Goal: Transaction & Acquisition: Book appointment/travel/reservation

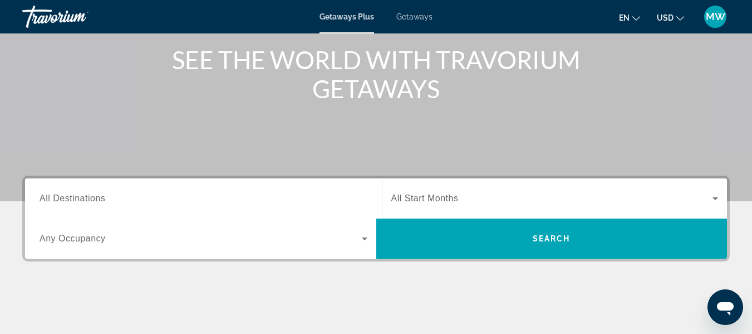
scroll to position [173, 0]
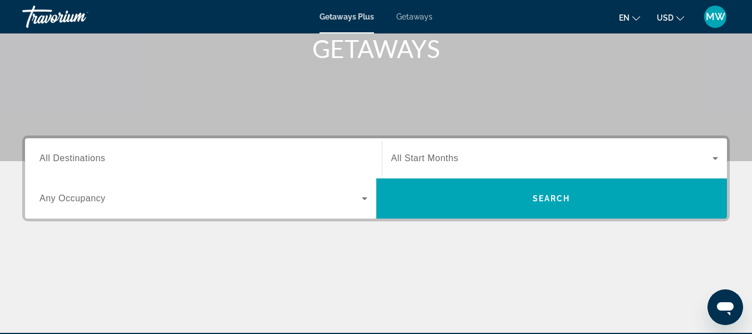
click at [241, 158] on input "Destination All Destinations" at bounding box center [204, 158] width 328 height 13
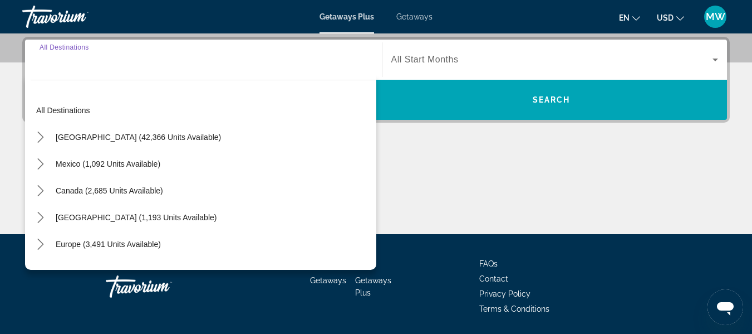
scroll to position [272, 0]
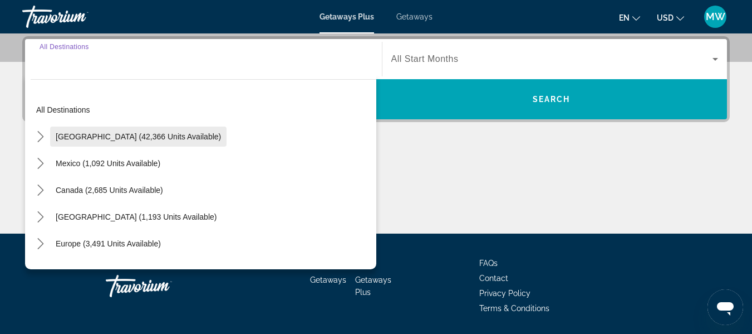
click at [149, 130] on span "Select destination: United States (42,366 units available)" at bounding box center [138, 136] width 176 height 27
type input "**********"
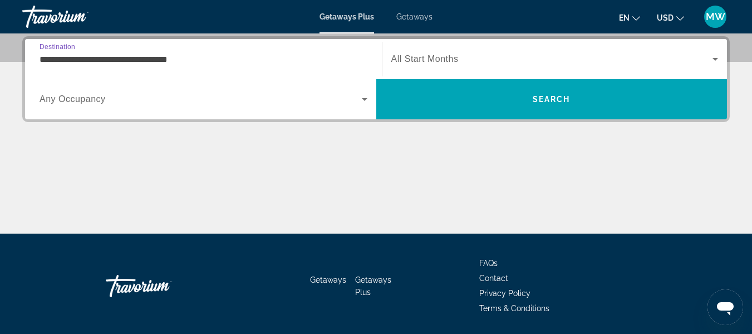
click at [336, 105] on span "Search widget" at bounding box center [201, 98] width 322 height 13
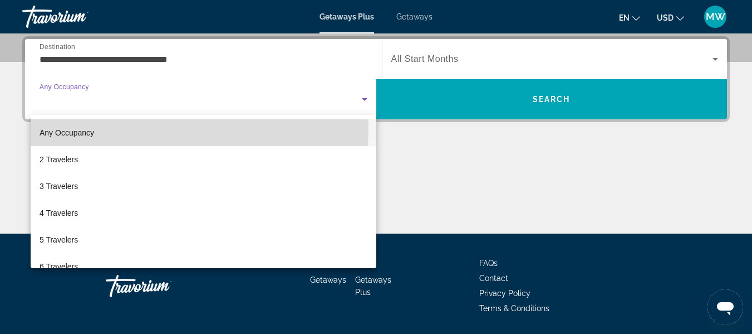
click at [160, 129] on mat-option "Any Occupancy" at bounding box center [204, 132] width 346 height 27
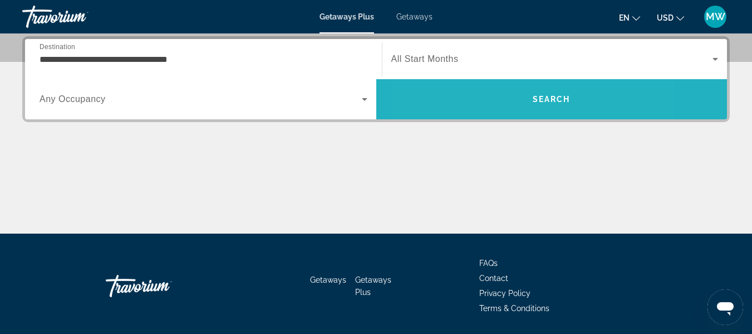
click at [489, 92] on span "Search" at bounding box center [551, 99] width 351 height 27
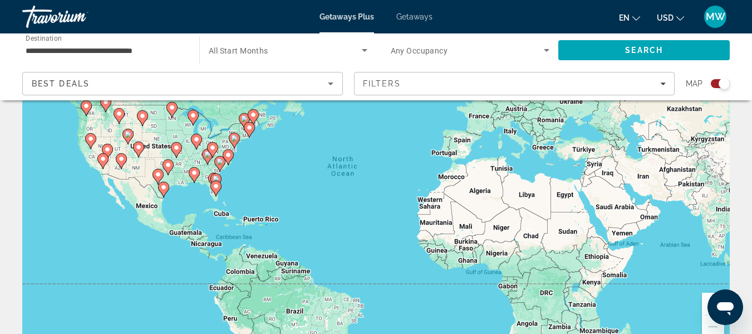
scroll to position [99, 0]
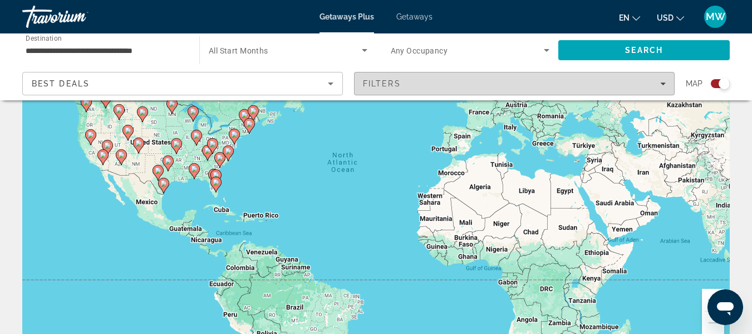
click at [660, 81] on icon "Filters" at bounding box center [663, 84] width 6 height 6
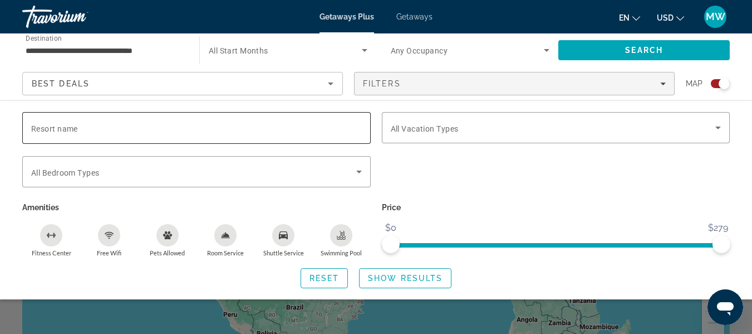
click at [299, 123] on input "Resort name" at bounding box center [196, 127] width 331 height 13
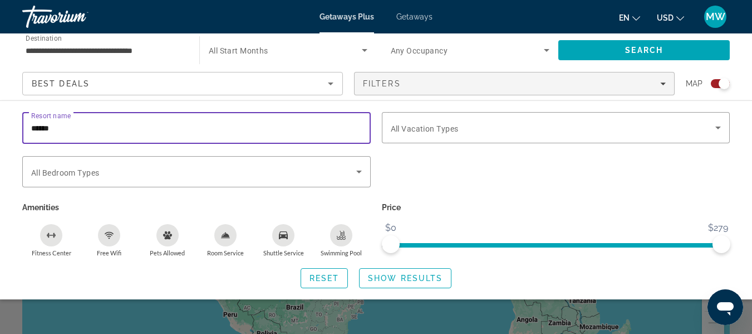
click at [52, 126] on input "******" at bounding box center [196, 127] width 331 height 13
click at [100, 128] on input "*******" at bounding box center [196, 127] width 331 height 13
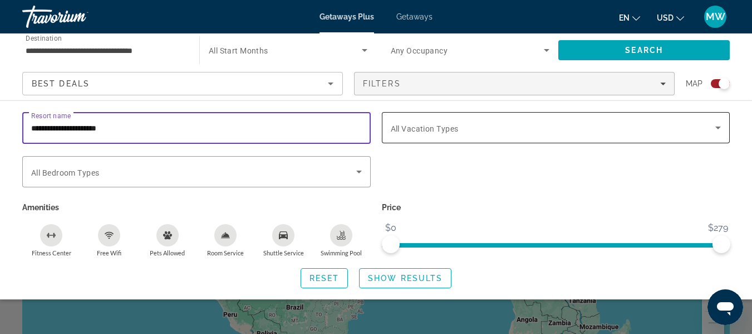
type input "**********"
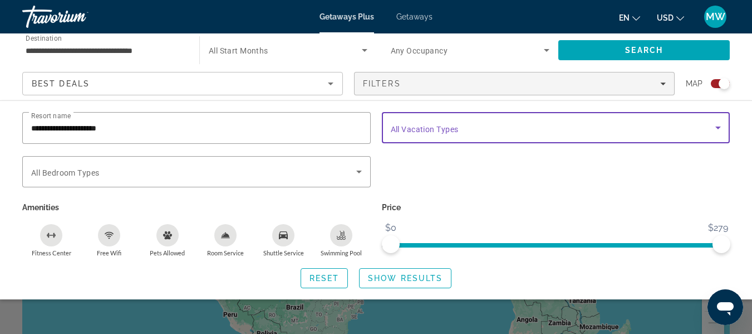
click at [722, 129] on icon "Search widget" at bounding box center [718, 127] width 13 height 13
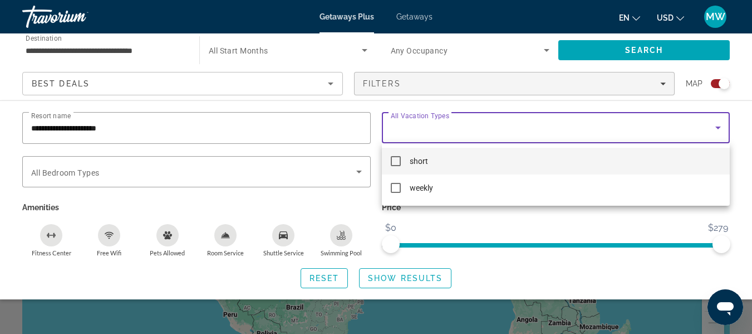
click at [722, 129] on div at bounding box center [376, 167] width 752 height 334
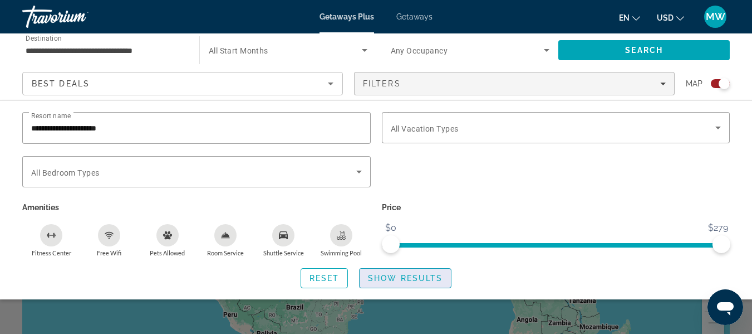
click at [399, 277] on span "Show Results" at bounding box center [405, 277] width 75 height 9
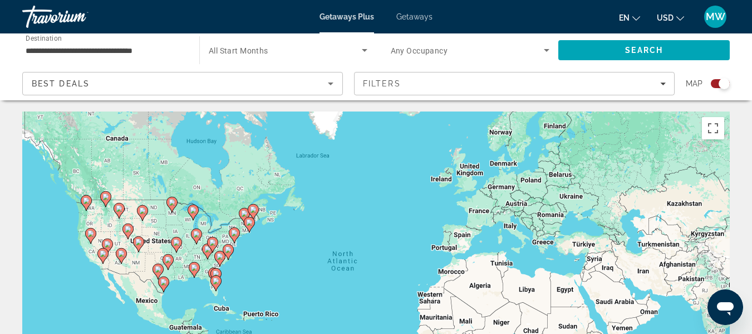
click at [244, 256] on div "To activate drag with keyboard, press Alt + Enter. Once in keyboard drag state,…" at bounding box center [376, 278] width 708 height 334
click at [256, 257] on div "To activate drag with keyboard, press Alt + Enter. Once in keyboard drag state,…" at bounding box center [376, 278] width 708 height 334
click at [281, 263] on div "To activate drag with keyboard, press Alt + Enter. Once in keyboard drag state,…" at bounding box center [376, 278] width 708 height 334
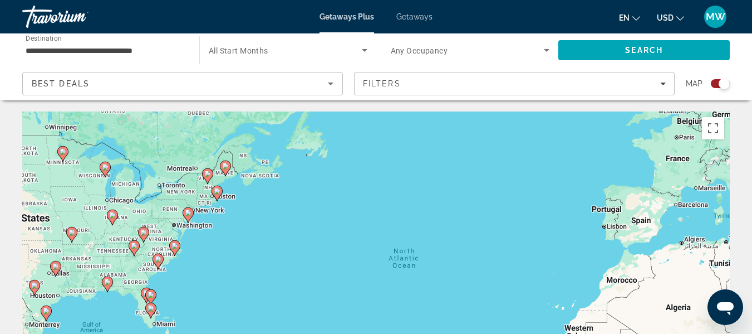
click at [244, 262] on div "To activate drag with keyboard, press Alt + Enter. Once in keyboard drag state,…" at bounding box center [376, 278] width 708 height 334
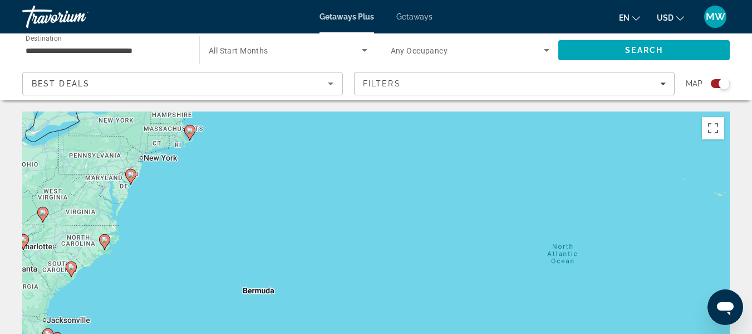
click at [186, 210] on div "To activate drag with keyboard, press Alt + Enter. Once in keyboard drag state,…" at bounding box center [376, 278] width 708 height 334
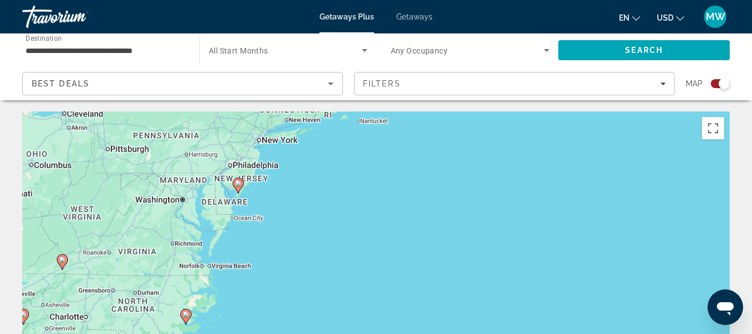
drag, startPoint x: 135, startPoint y: 204, endPoint x: 300, endPoint y: 239, distance: 168.4
click at [300, 239] on div "To activate drag with keyboard, press Alt + Enter. Once in keyboard drag state,…" at bounding box center [376, 278] width 708 height 334
click at [326, 229] on div "To activate drag with keyboard, press Alt + Enter. Once in keyboard drag state,…" at bounding box center [376, 278] width 708 height 334
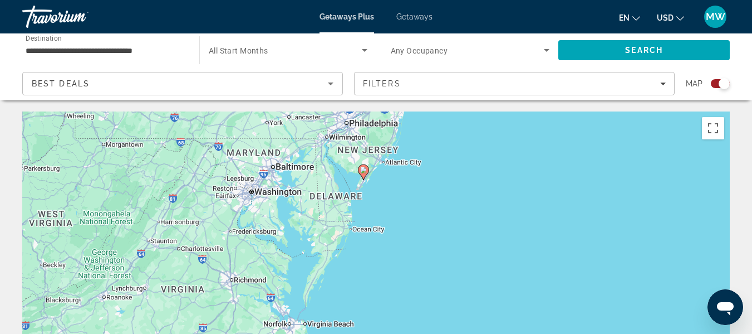
drag, startPoint x: 239, startPoint y: 225, endPoint x: 454, endPoint y: 247, distance: 215.5
click at [454, 247] on div "To activate drag with keyboard, press Alt + Enter. Once in keyboard drag state,…" at bounding box center [376, 278] width 708 height 334
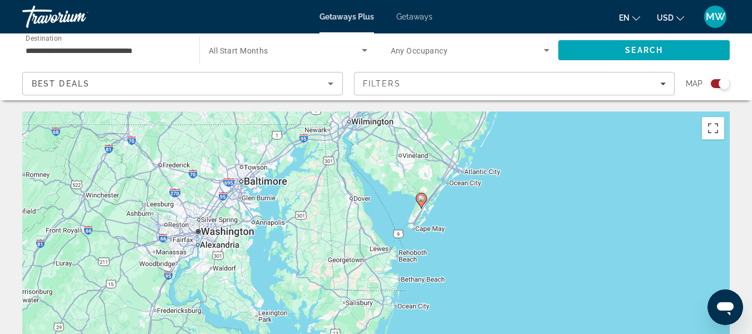
drag, startPoint x: 341, startPoint y: 205, endPoint x: 492, endPoint y: 301, distance: 179.2
click at [492, 301] on div "To activate drag with keyboard, press Alt + Enter. Once in keyboard drag state,…" at bounding box center [376, 278] width 708 height 334
click at [497, 249] on div "To activate drag with keyboard, press Alt + Enter. Once in keyboard drag state,…" at bounding box center [376, 278] width 708 height 334
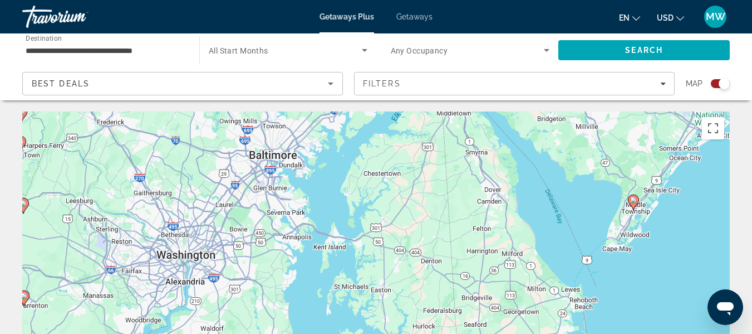
drag, startPoint x: 493, startPoint y: 257, endPoint x: 655, endPoint y: 285, distance: 164.9
click at [655, 285] on div "To activate drag with keyboard, press Alt + Enter. Once in keyboard drag state,…" at bounding box center [376, 278] width 708 height 334
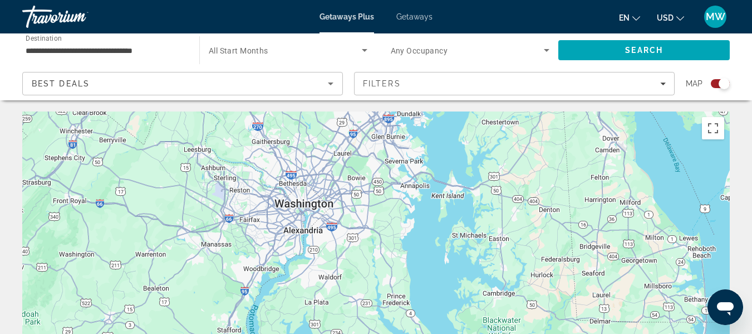
drag, startPoint x: 182, startPoint y: 265, endPoint x: 307, endPoint y: 212, distance: 135.7
click at [307, 212] on div "To activate drag with keyboard, press Alt + Enter. Once in keyboard drag state,…" at bounding box center [376, 278] width 708 height 334
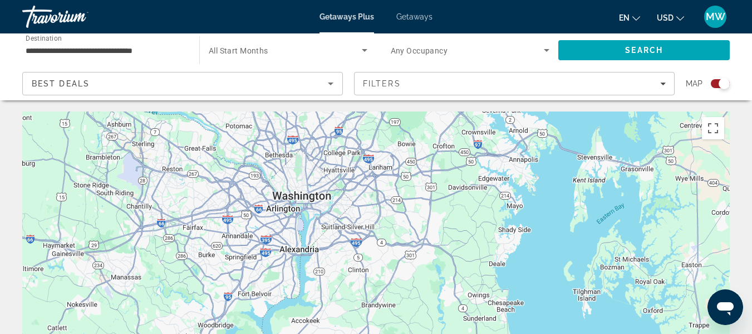
click at [307, 212] on div "To activate drag with keyboard, press Alt + Enter. Once in keyboard drag state,…" at bounding box center [376, 278] width 708 height 334
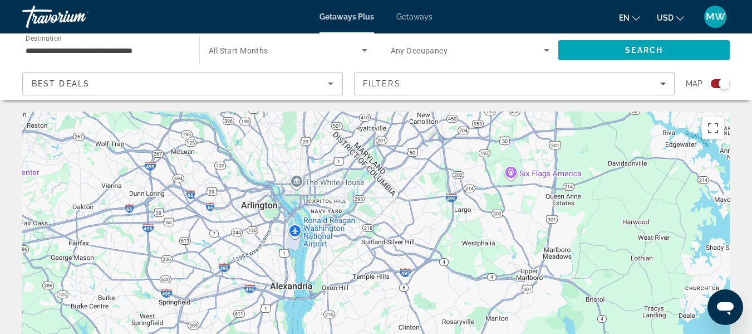
click at [343, 248] on div "To activate drag with keyboard, press Alt + Enter. Once in keyboard drag state,…" at bounding box center [376, 278] width 708 height 334
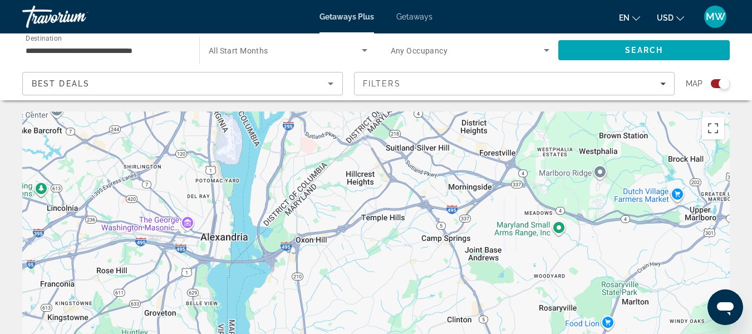
drag, startPoint x: 285, startPoint y: 253, endPoint x: 268, endPoint y: 165, distance: 89.0
click at [268, 165] on div "To activate drag with keyboard, press Alt + Enter. Once in keyboard drag state,…" at bounding box center [376, 278] width 708 height 334
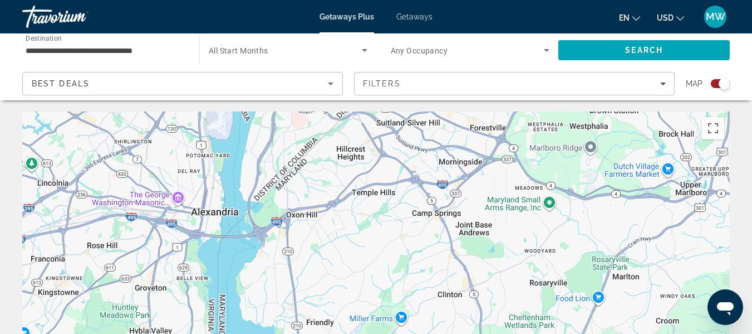
drag, startPoint x: 339, startPoint y: 280, endPoint x: 325, endPoint y: 247, distance: 35.2
click at [325, 247] on div "To activate drag with keyboard, press Alt + Enter. Once in keyboard drag state,…" at bounding box center [376, 278] width 708 height 334
click at [300, 228] on div "To activate drag with keyboard, press Alt + Enter. Once in keyboard drag state,…" at bounding box center [376, 278] width 708 height 334
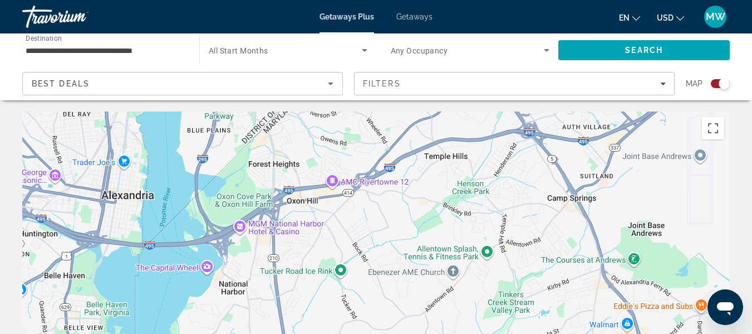
click at [349, 246] on div "To activate drag with keyboard, press Alt + Enter. Once in keyboard drag state,…" at bounding box center [376, 278] width 708 height 334
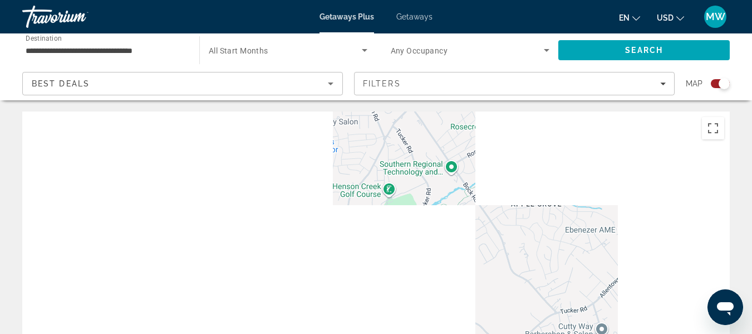
drag, startPoint x: 238, startPoint y: 253, endPoint x: 331, endPoint y: 175, distance: 121.3
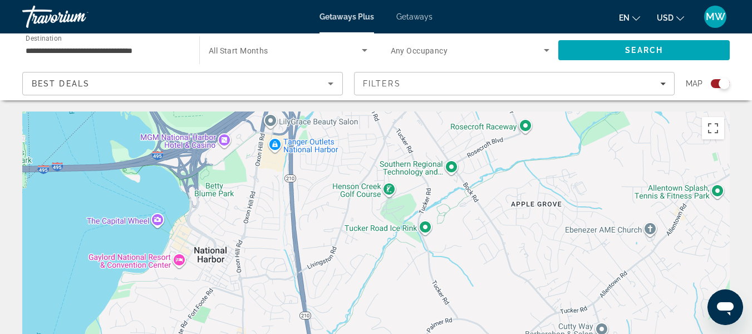
click at [331, 175] on div "To activate drag with keyboard, press Alt + Enter. Once in keyboard drag state,…" at bounding box center [376, 278] width 708 height 334
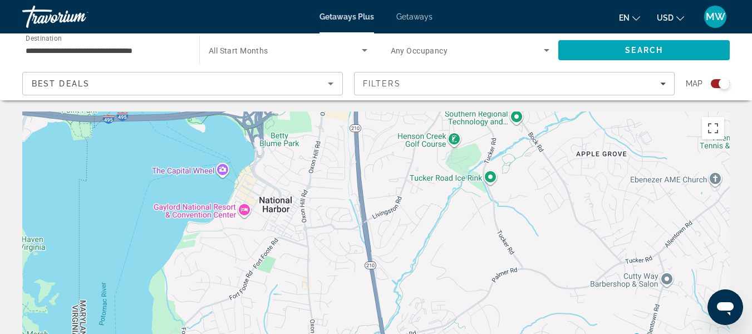
drag, startPoint x: 254, startPoint y: 287, endPoint x: 320, endPoint y: 236, distance: 83.3
click at [320, 236] on div "To activate drag with keyboard, press Alt + Enter. Once in keyboard drag state,…" at bounding box center [376, 278] width 708 height 334
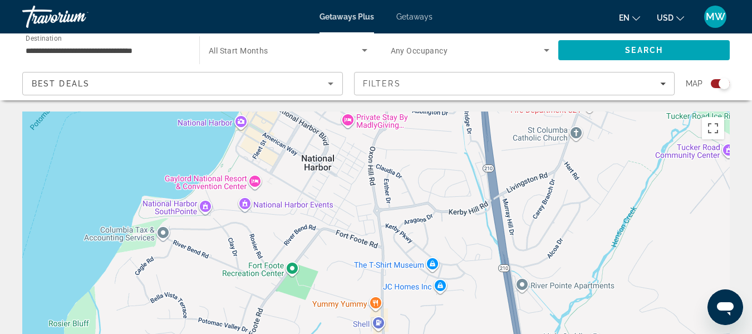
drag, startPoint x: 321, startPoint y: 194, endPoint x: 408, endPoint y: 183, distance: 87.6
click at [408, 183] on div "To activate drag with keyboard, press Alt + Enter. Once in keyboard drag state,…" at bounding box center [376, 278] width 708 height 334
click at [434, 237] on div "To activate drag with keyboard, press Alt + Enter. Once in keyboard drag state,…" at bounding box center [376, 278] width 708 height 334
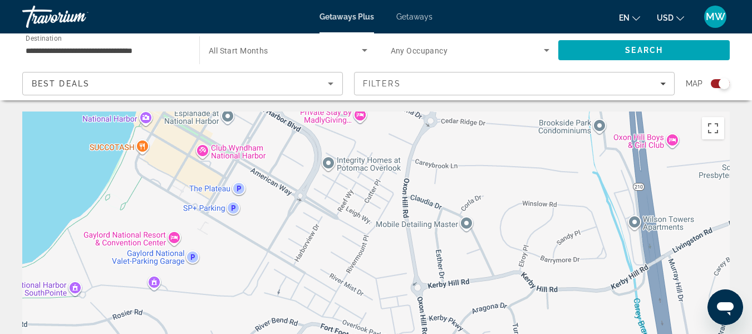
drag, startPoint x: 382, startPoint y: 144, endPoint x: 479, endPoint y: 252, distance: 145.1
click at [479, 252] on div "To activate drag with keyboard, press Alt + Enter. Once in keyboard drag state,…" at bounding box center [376, 278] width 708 height 334
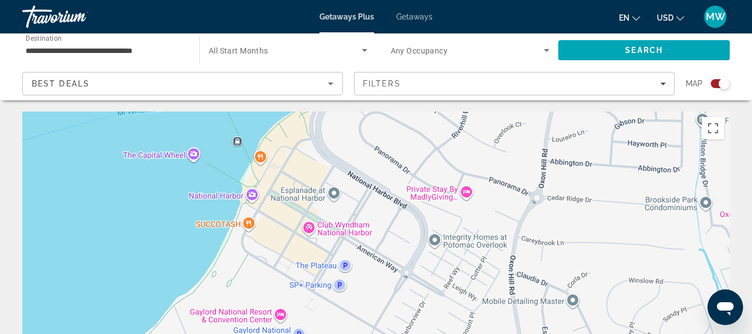
drag, startPoint x: 334, startPoint y: 174, endPoint x: 441, endPoint y: 252, distance: 132.8
click at [441, 252] on div "To activate drag with keyboard, press Alt + Enter. Once in keyboard drag state,…" at bounding box center [376, 278] width 708 height 334
click at [338, 228] on div "To activate drag with keyboard, press Alt + Enter. Once in keyboard drag state,…" at bounding box center [376, 278] width 708 height 334
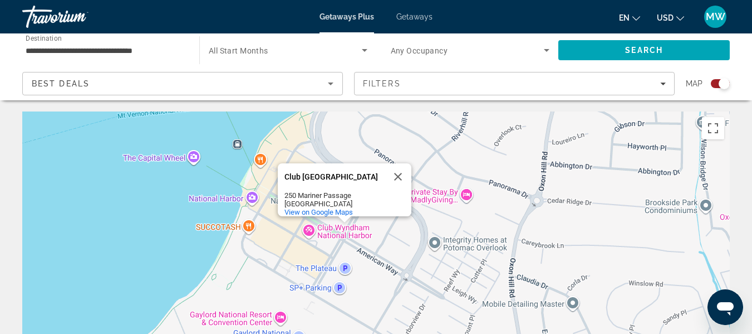
click at [308, 231] on div "To activate drag with keyboard, press Alt + Enter. Once in keyboard drag state,…" at bounding box center [376, 278] width 708 height 334
click at [308, 229] on div "To activate drag with keyboard, press Alt + Enter. Once in keyboard drag state,…" at bounding box center [376, 278] width 708 height 334
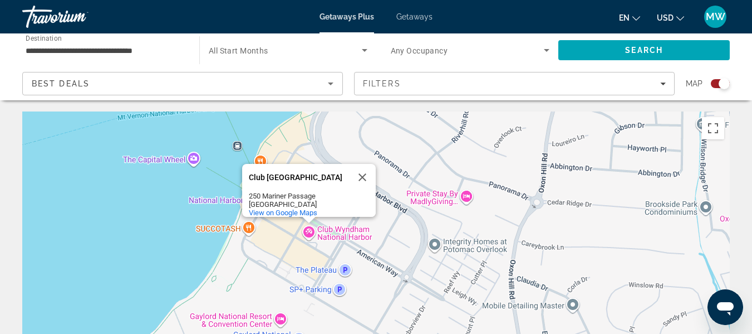
click at [331, 233] on div "To activate drag with keyboard, press Alt + Enter. Once in keyboard drag state,…" at bounding box center [376, 278] width 708 height 334
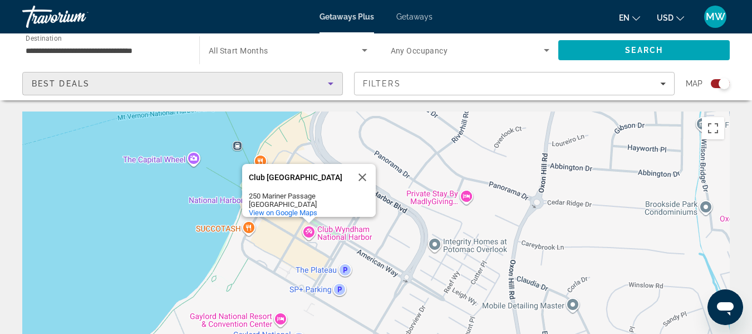
click at [331, 81] on icon "Sort by" at bounding box center [330, 83] width 13 height 13
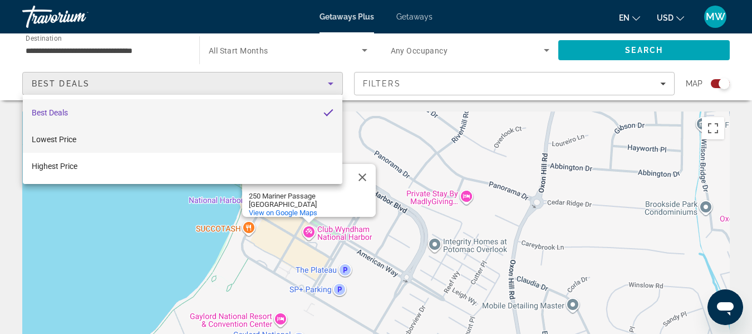
click at [266, 140] on mat-option "Lowest Price" at bounding box center [183, 139] width 320 height 27
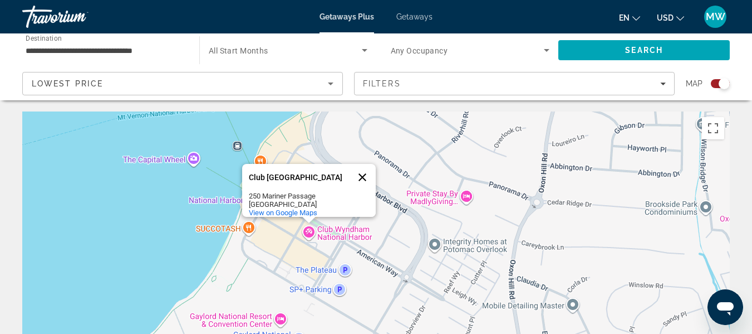
click at [361, 170] on button "Close" at bounding box center [362, 177] width 27 height 27
